Goal: Information Seeking & Learning: Learn about a topic

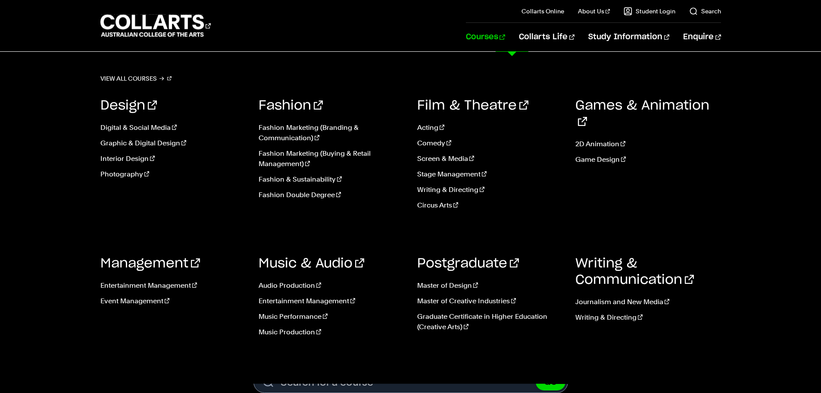
click at [505, 39] on link "Courses" at bounding box center [485, 37] width 39 height 28
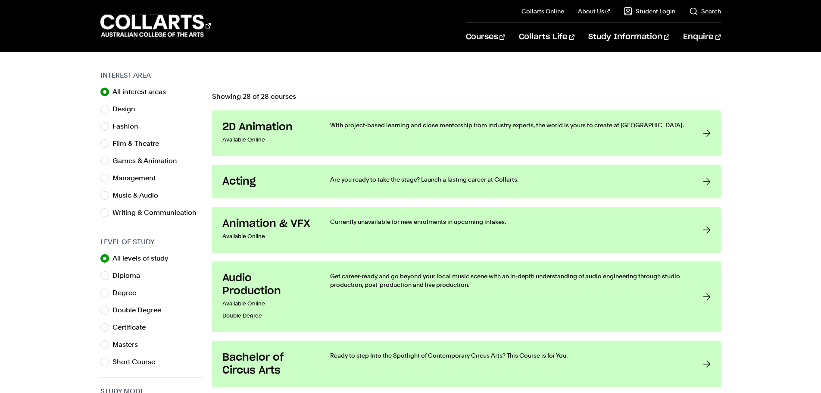
scroll to position [216, 0]
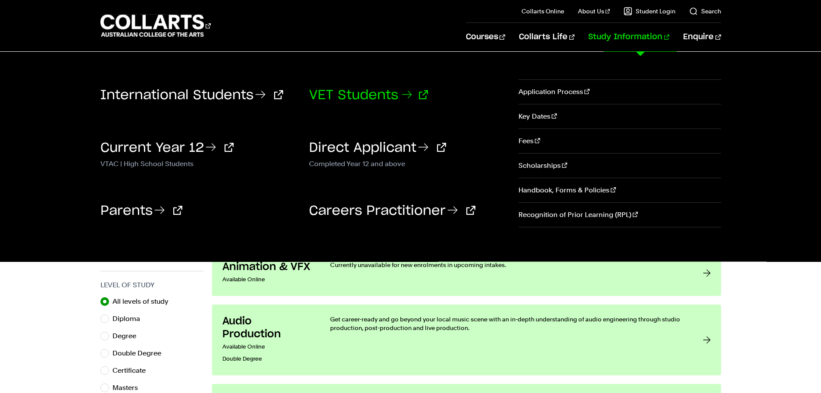
click at [383, 94] on link "VET Students" at bounding box center [368, 95] width 119 height 13
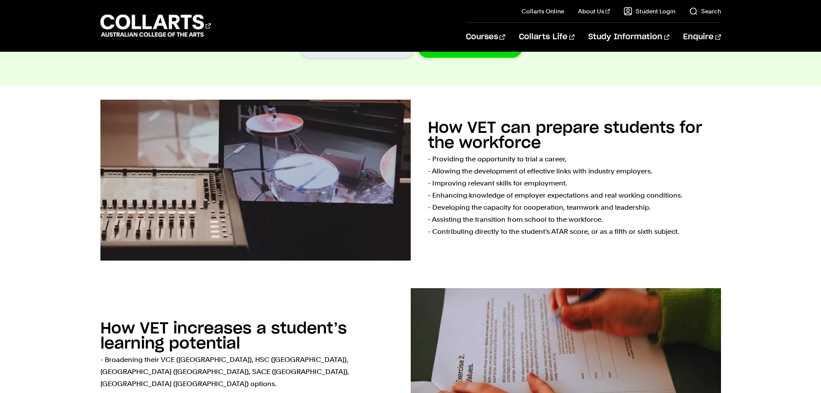
scroll to position [388, 0]
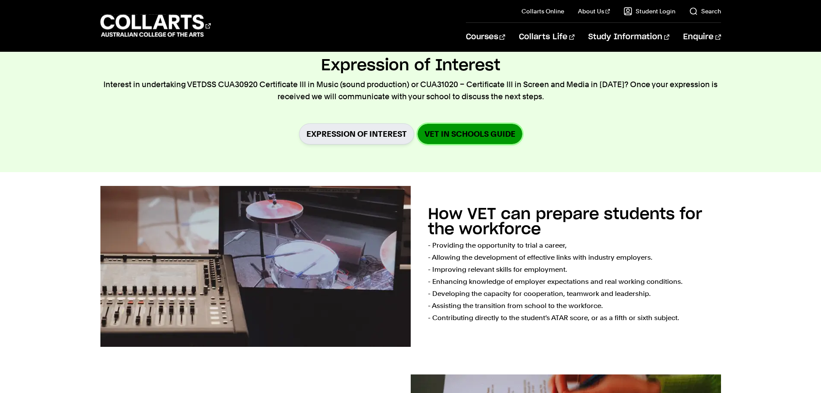
click at [467, 136] on link "VET in Schools Guide" at bounding box center [470, 134] width 105 height 20
